Goal: Contribute content

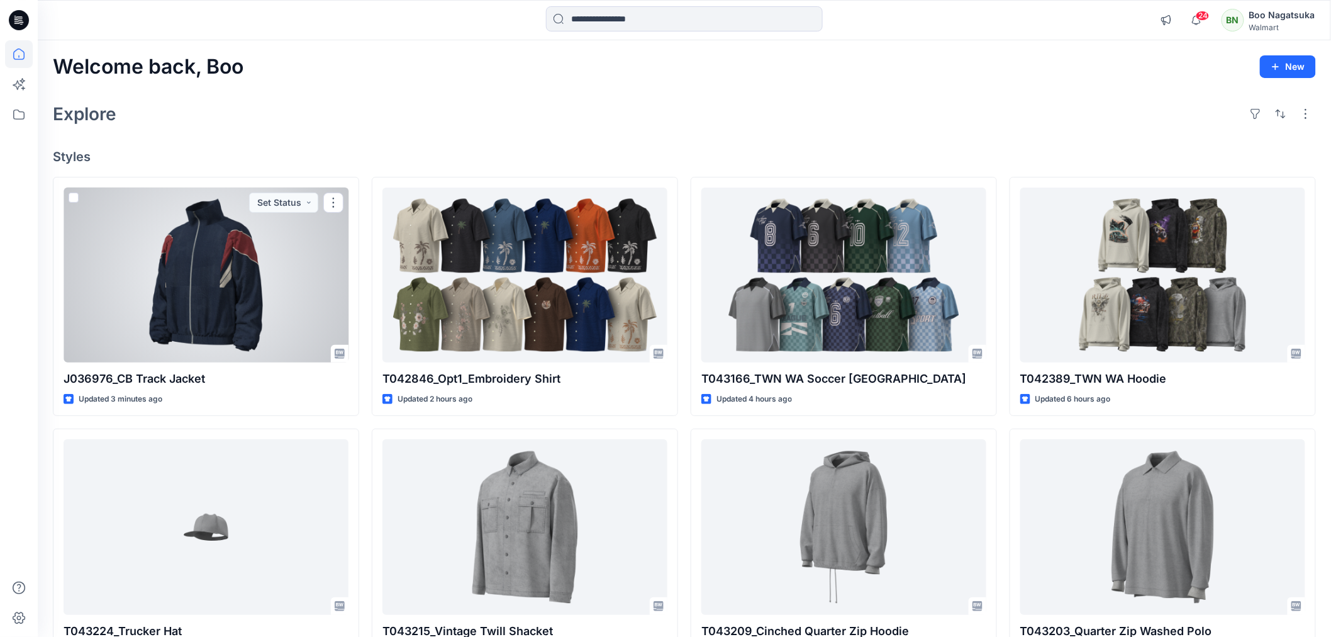
drag, startPoint x: 265, startPoint y: 301, endPoint x: 267, endPoint y: 308, distance: 7.8
click at [265, 302] on div at bounding box center [206, 274] width 285 height 175
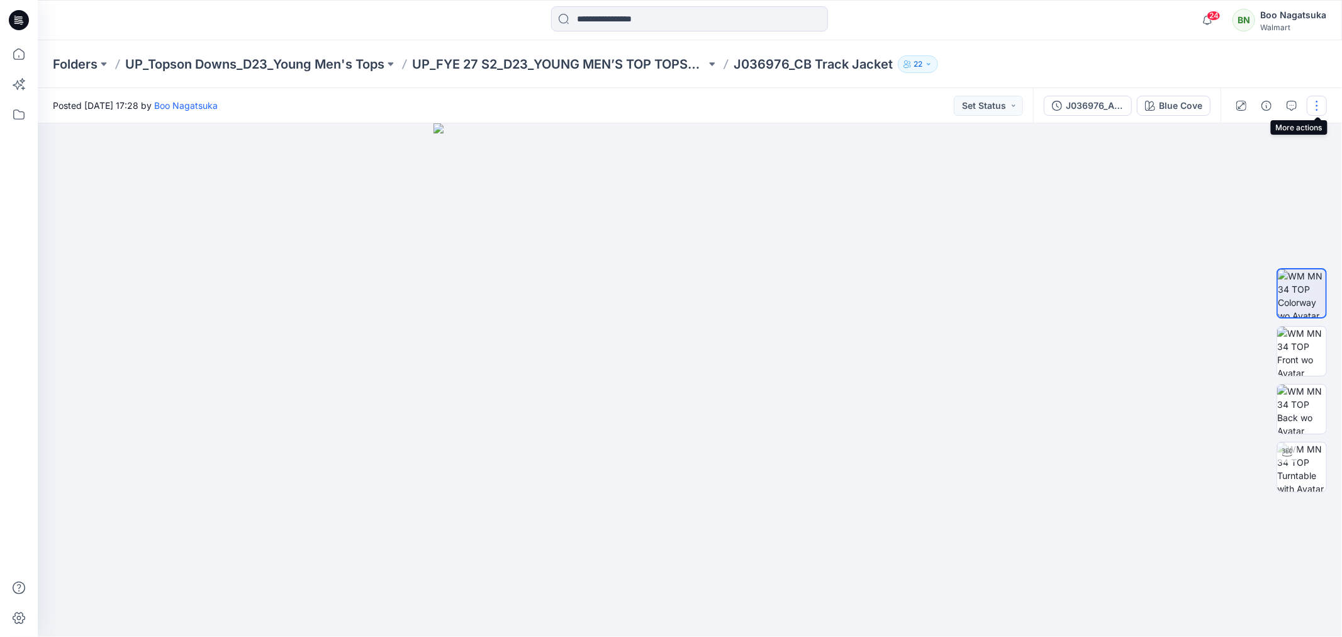
click at [1320, 96] on button "button" at bounding box center [1316, 106] width 20 height 20
click at [1243, 167] on p "Edit" at bounding box center [1236, 169] width 16 height 13
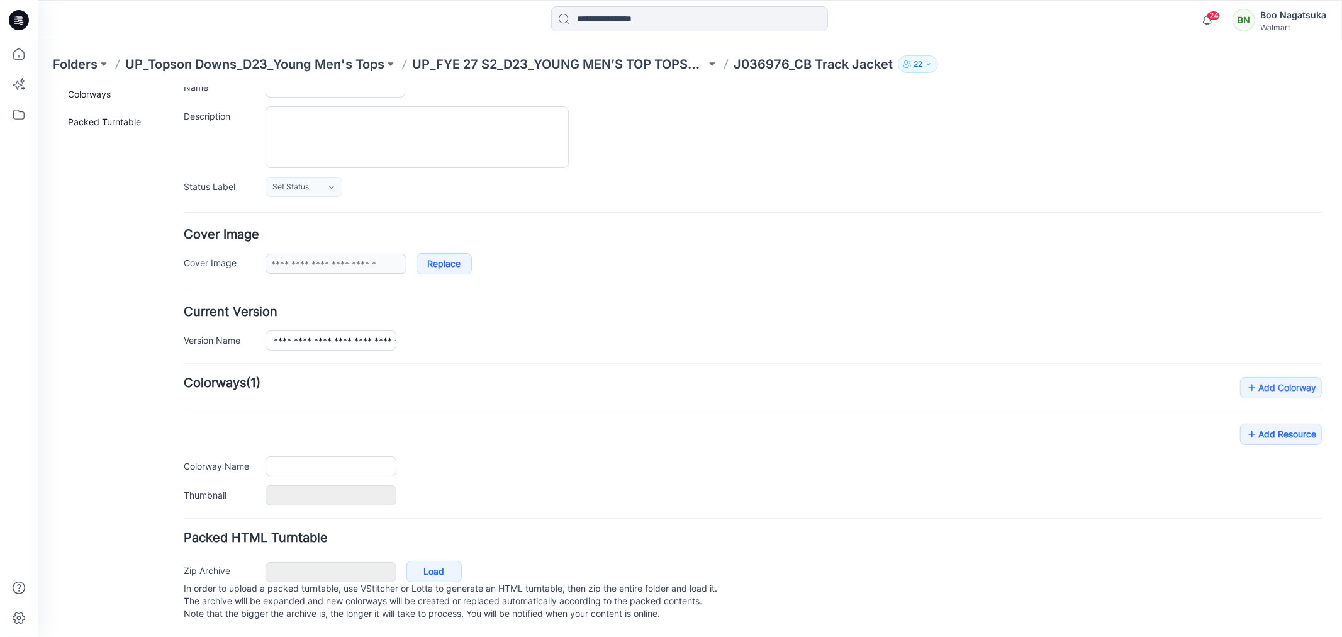
type input "**********"
type input "*********"
type input "**********"
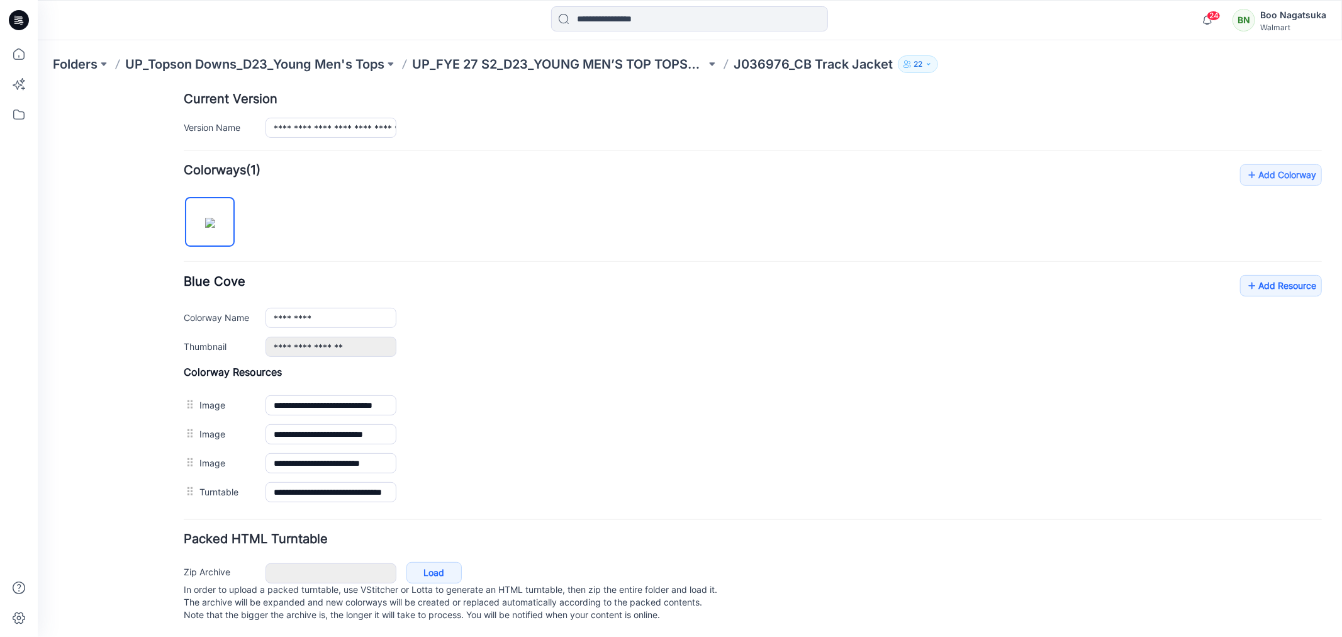
scroll to position [333, 0]
drag, startPoint x: 120, startPoint y: 520, endPoint x: 233, endPoint y: 455, distance: 130.8
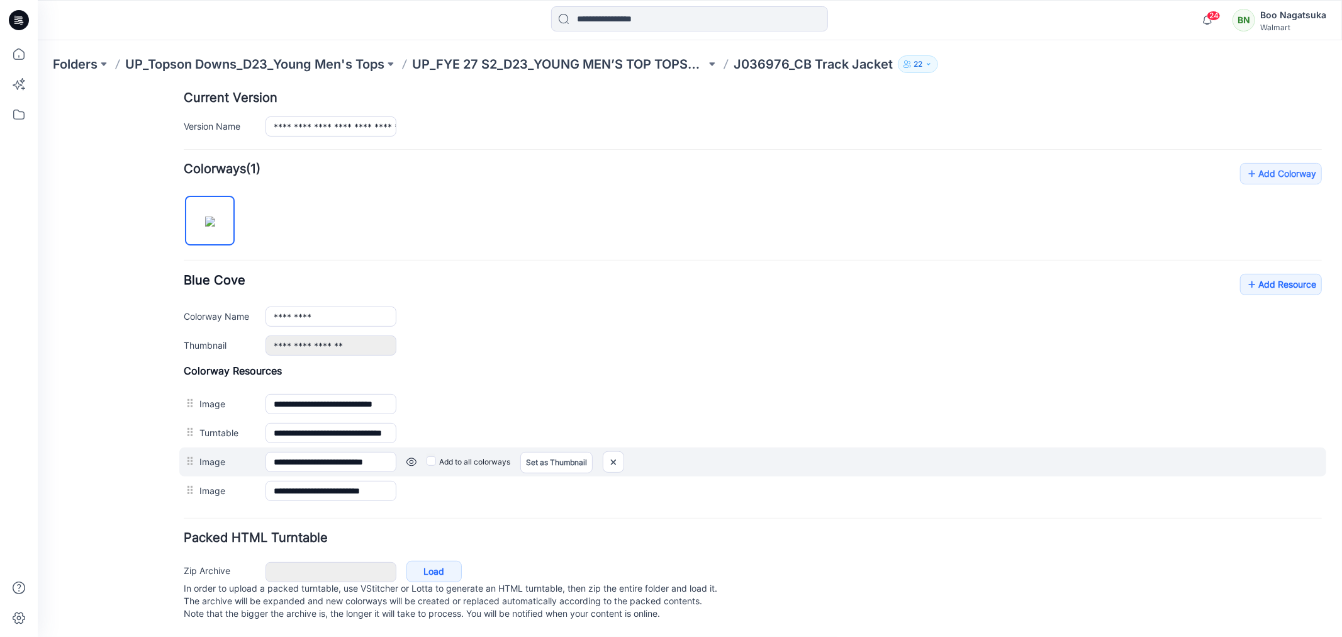
click at [121, 520] on div "General Cover Image Current Version Colorways Packed Turntable" at bounding box center [112, 210] width 101 height 852
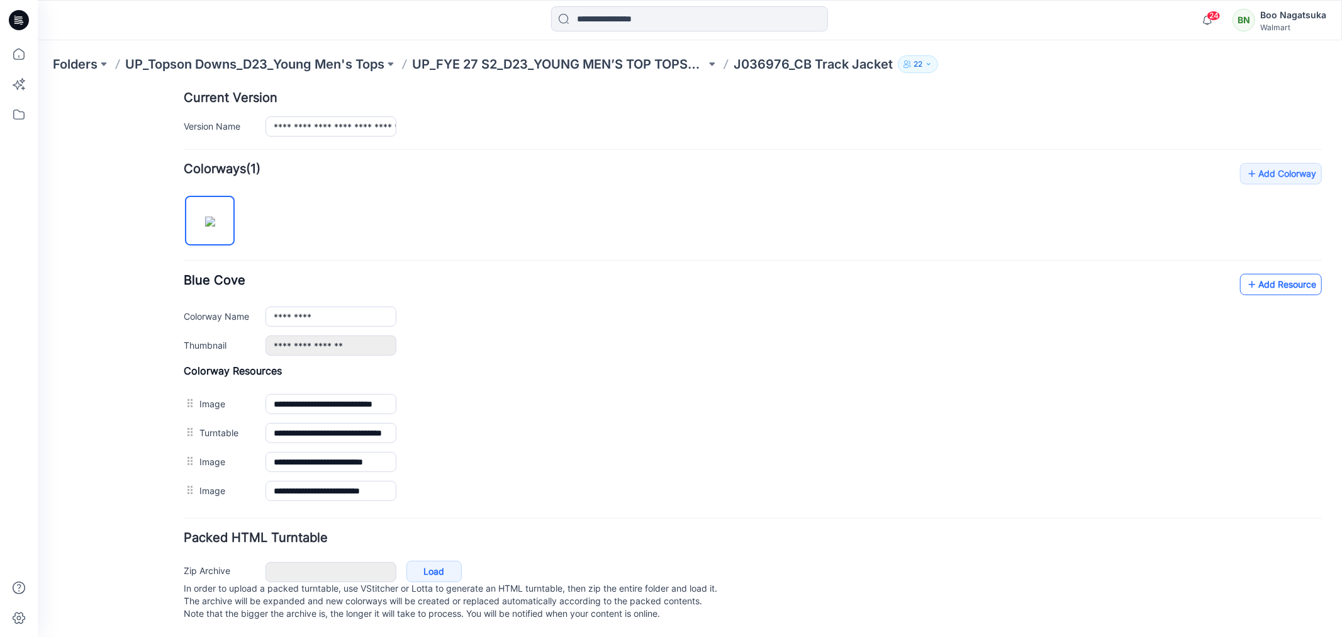
click at [1265, 273] on link "Add Resource" at bounding box center [1280, 283] width 82 height 21
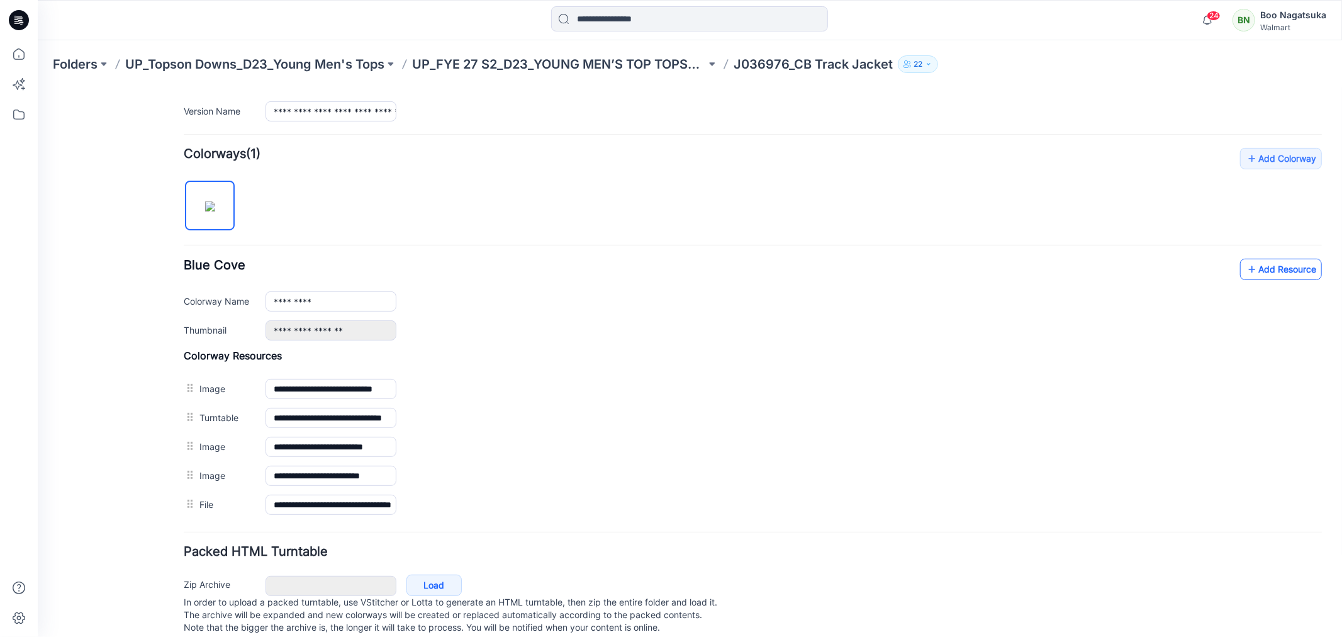
click at [1250, 267] on link "Add Resource" at bounding box center [1280, 268] width 82 height 21
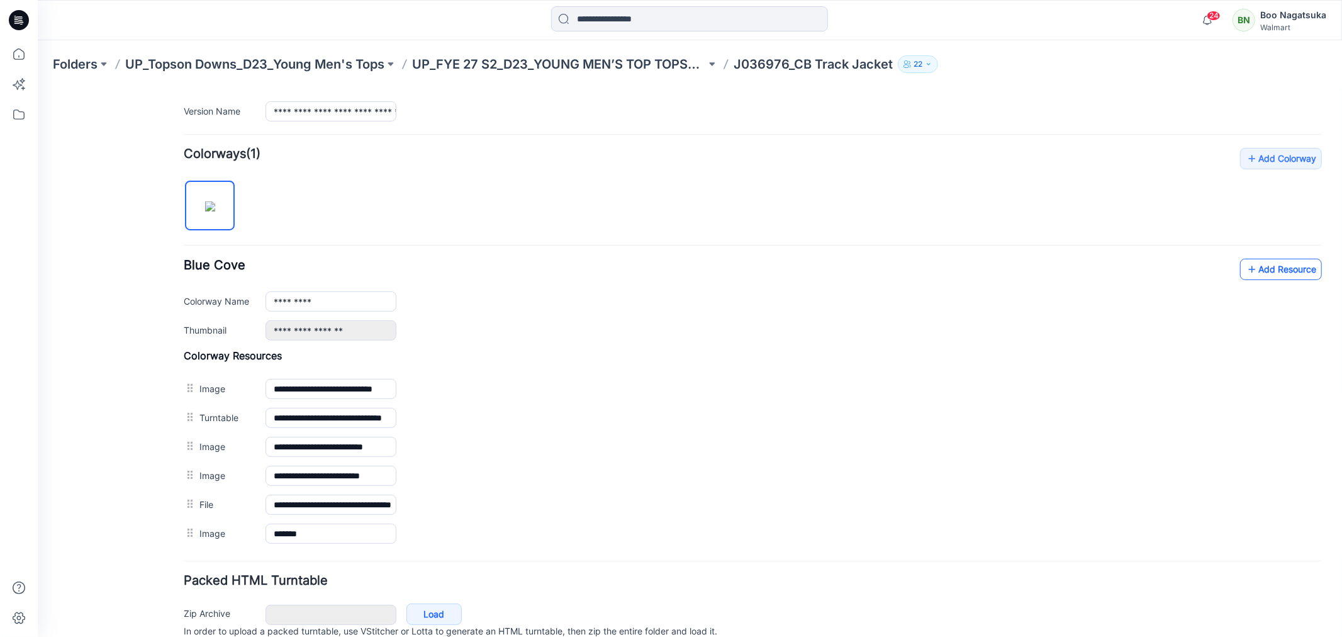
click at [1259, 271] on link "Add Resource" at bounding box center [1280, 268] width 82 height 21
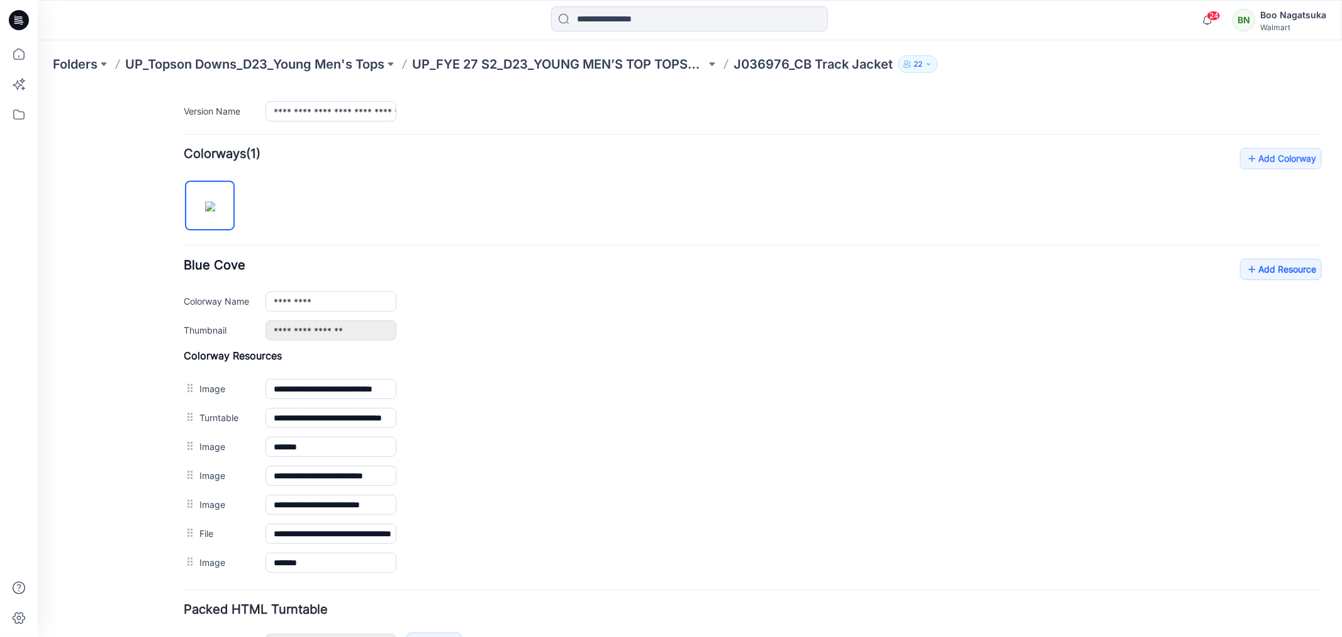
click at [119, 582] on div "General Cover Image Current Version Colorways Packed Turntable" at bounding box center [112, 238] width 101 height 938
drag, startPoint x: 118, startPoint y: 579, endPoint x: 126, endPoint y: 600, distance: 22.3
click at [118, 581] on div "General Cover Image Current Version Colorways Packed Turntable" at bounding box center [112, 238] width 101 height 938
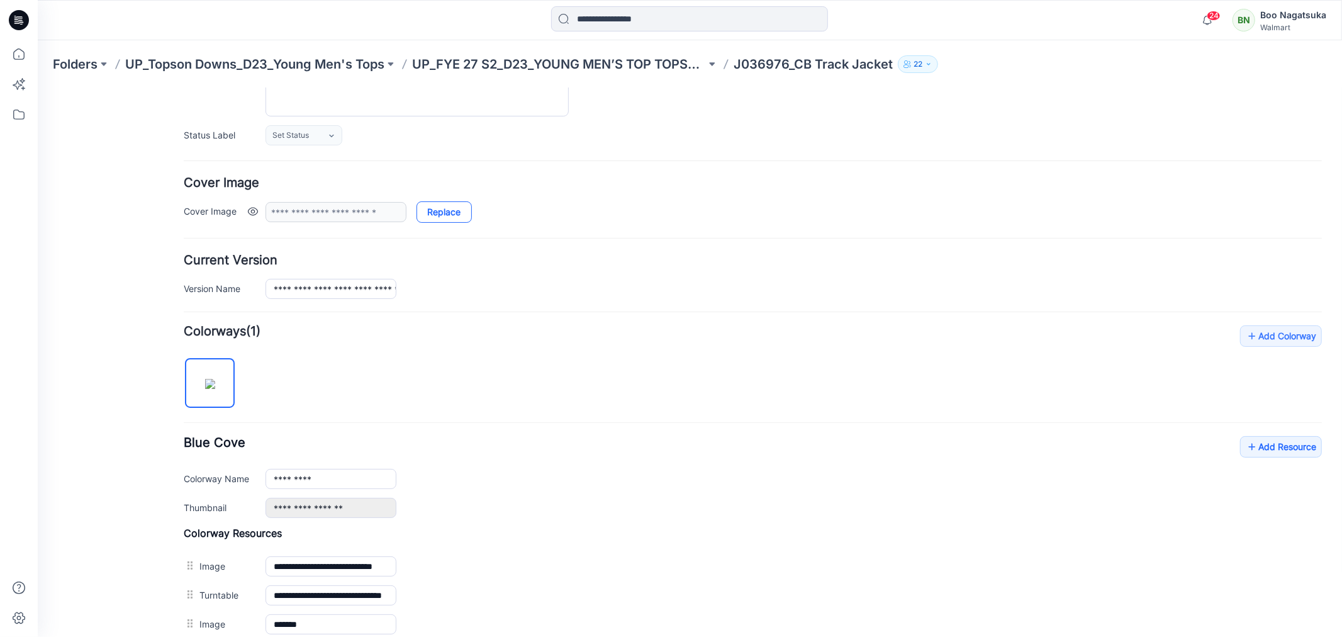
scroll to position [0, 0]
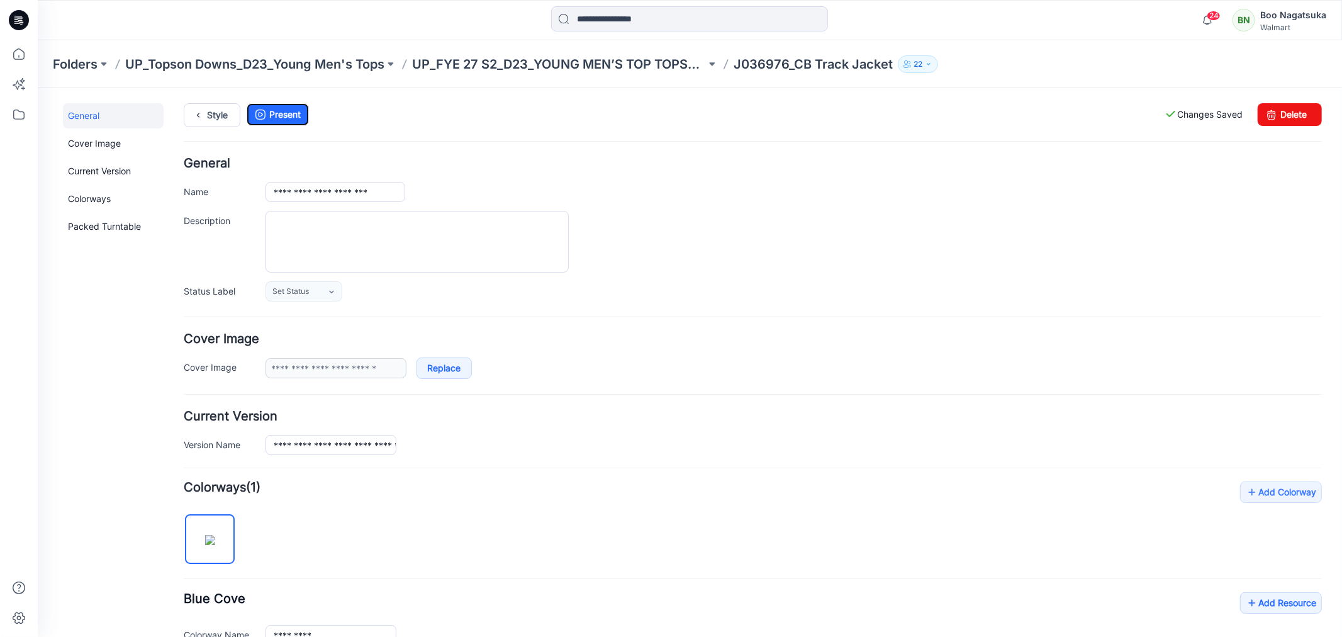
drag, startPoint x: 292, startPoint y: 114, endPoint x: 295, endPoint y: 138, distance: 24.0
click at [292, 114] on link "Present" at bounding box center [277, 114] width 62 height 23
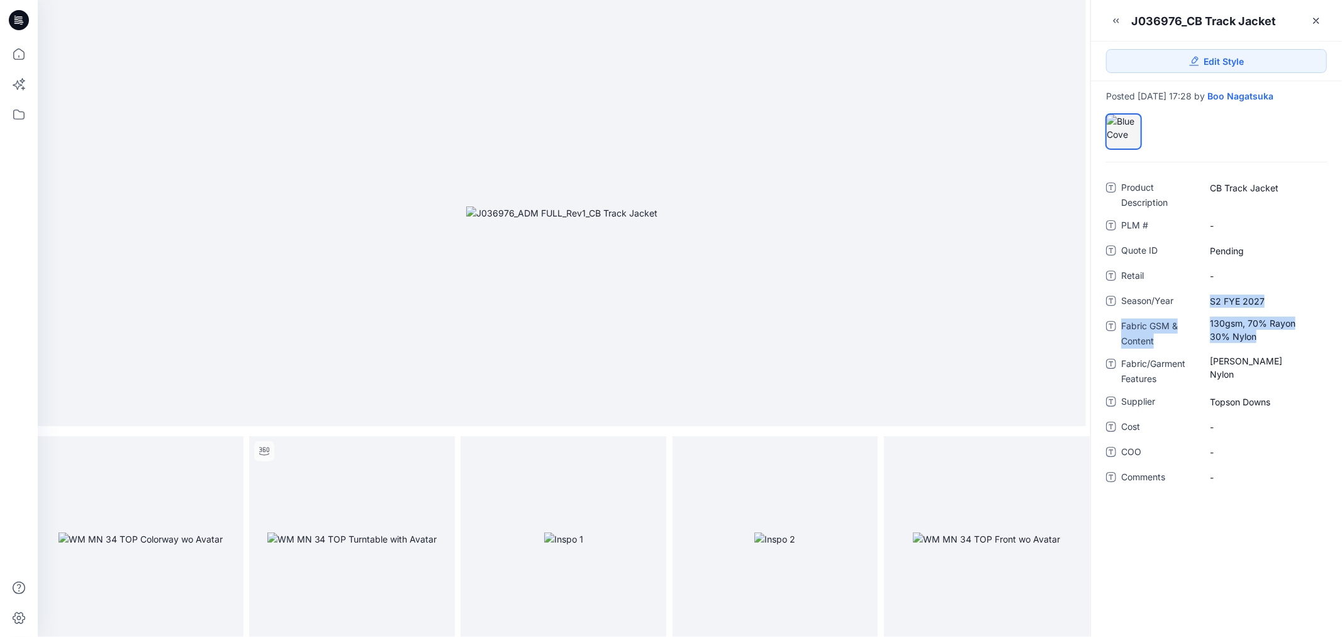
drag, startPoint x: 1259, startPoint y: 333, endPoint x: 1194, endPoint y: 311, distance: 69.0
click at [1190, 308] on div "Product Description CB Track Jacket PLM # - Quote ID Pending Retail - Season/Ye…" at bounding box center [1216, 331] width 221 height 309
click at [1223, 329] on Content "130gsm, 70% Rayon 30% Nylon" at bounding box center [1263, 329] width 109 height 26
drag, startPoint x: 1210, startPoint y: 325, endPoint x: 1298, endPoint y: 365, distance: 97.1
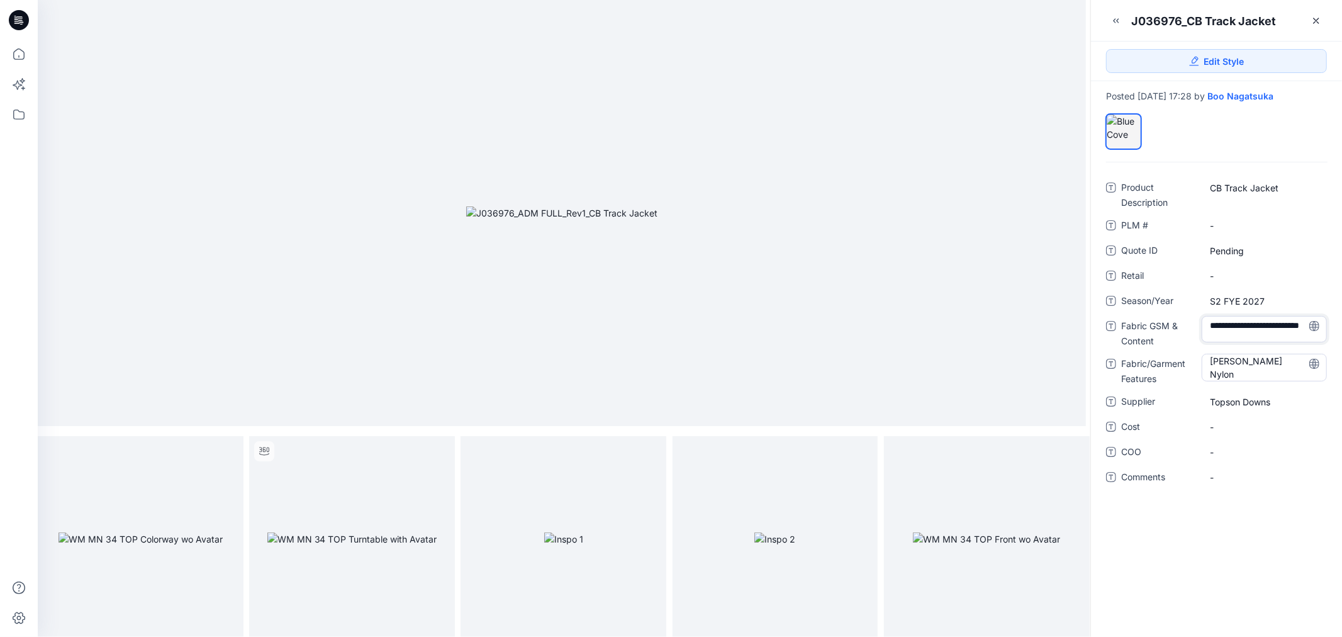
click at [1323, 350] on div "**********" at bounding box center [1216, 331] width 221 height 309
click at [1233, 545] on div "**********" at bounding box center [1216, 399] width 251 height 474
click at [1315, 20] on icon at bounding box center [1315, 20] width 5 height 5
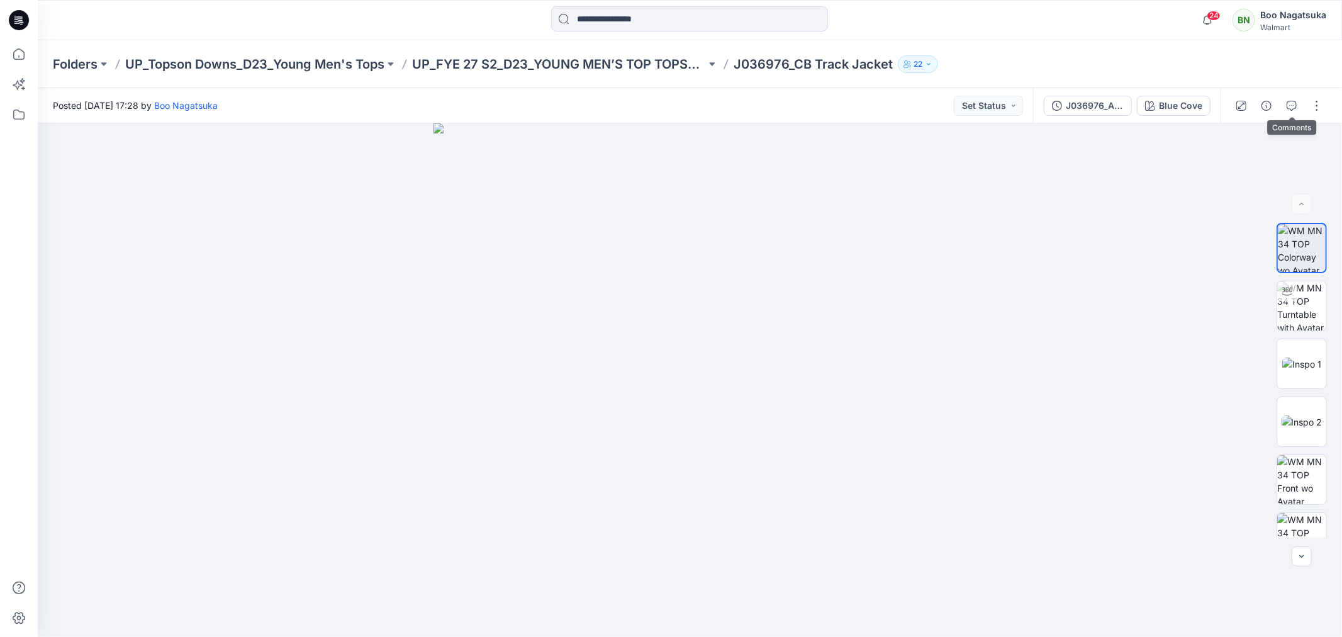
click at [1289, 104] on icon "button" at bounding box center [1291, 106] width 10 height 10
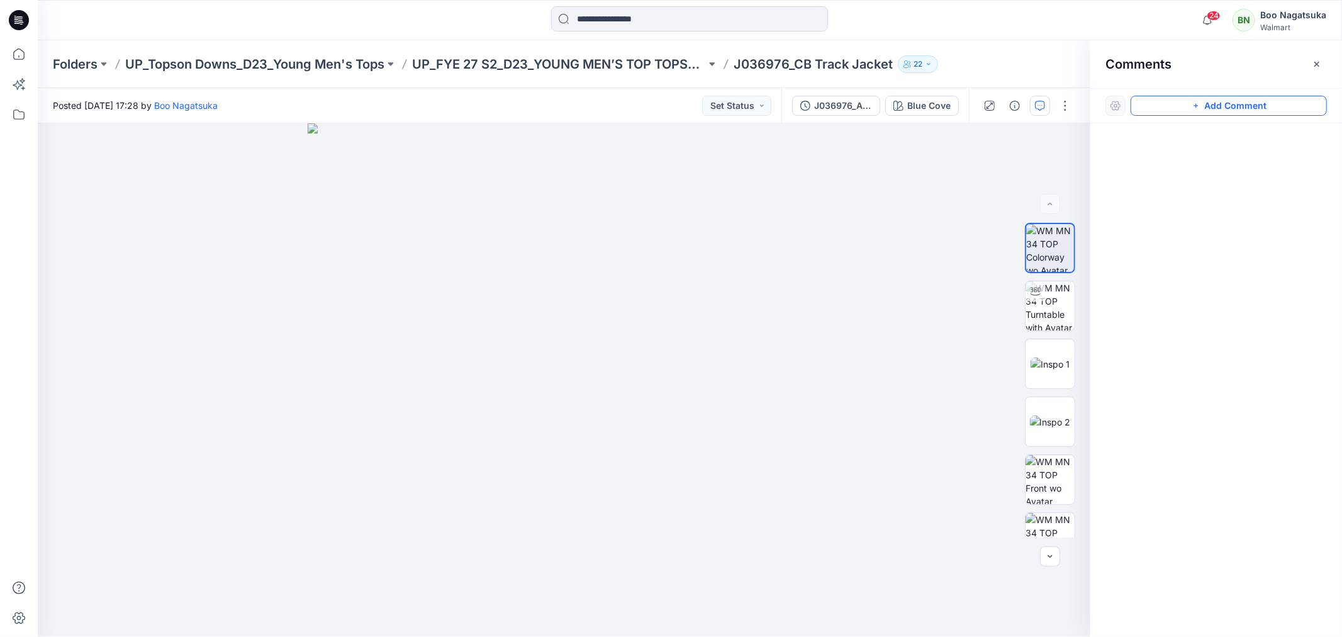
drag, startPoint x: 1255, startPoint y: 98, endPoint x: 1232, endPoint y: 109, distance: 26.2
click at [1255, 99] on button "Add Comment" at bounding box center [1228, 106] width 196 height 20
click at [518, 258] on div "1" at bounding box center [564, 379] width 1052 height 513
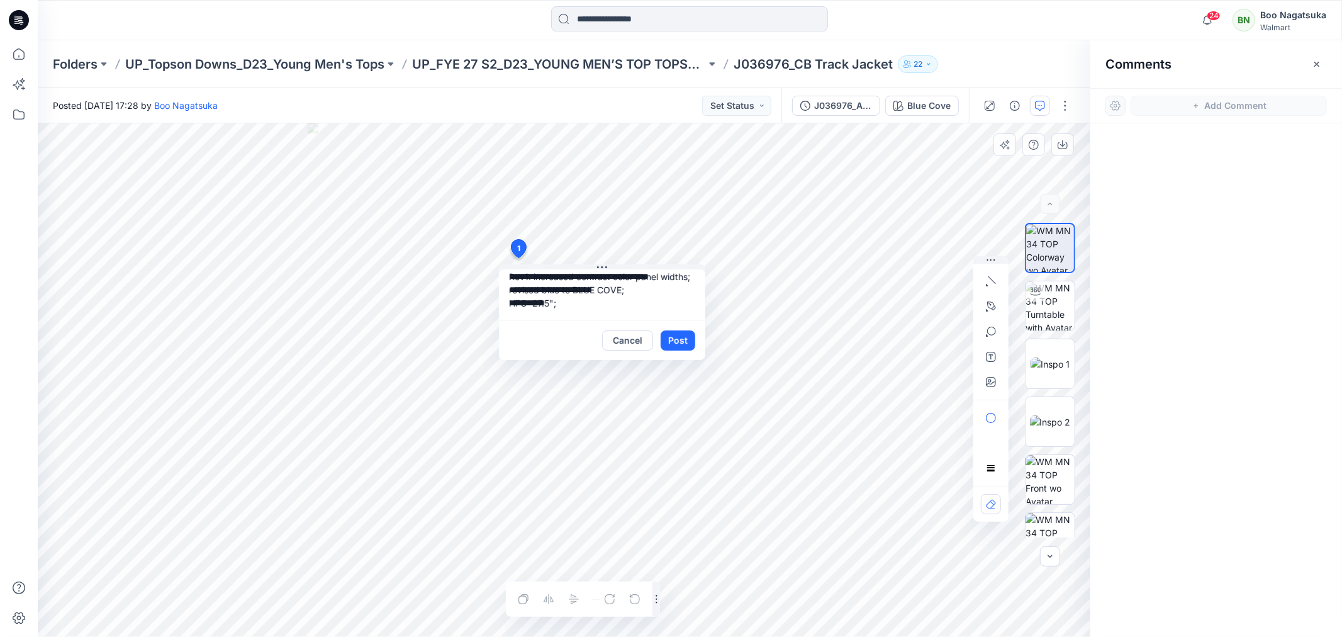
scroll to position [24, 0]
type textarea "**********"
drag, startPoint x: 674, startPoint y: 340, endPoint x: 672, endPoint y: 346, distance: 6.8
click at [674, 341] on button "Post" at bounding box center [677, 340] width 35 height 20
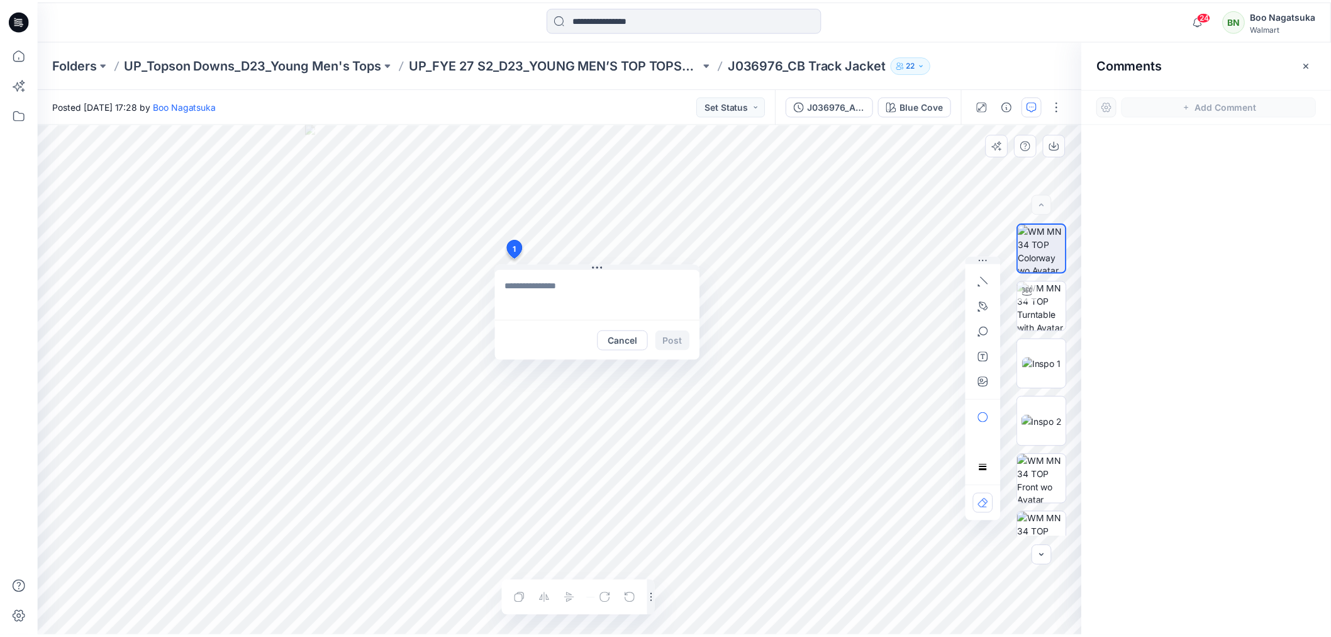
scroll to position [0, 0]
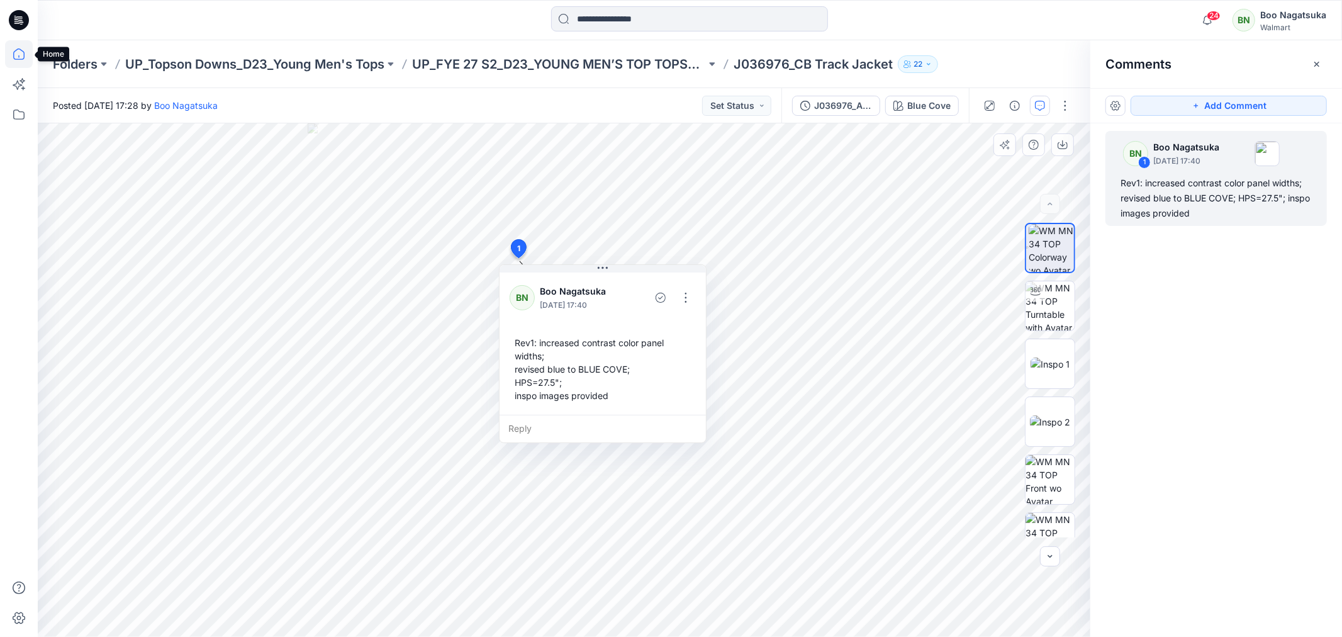
drag, startPoint x: 13, startPoint y: 52, endPoint x: 18, endPoint y: 67, distance: 16.3
click at [14, 52] on icon at bounding box center [19, 54] width 28 height 28
